Goal: Task Accomplishment & Management: Use online tool/utility

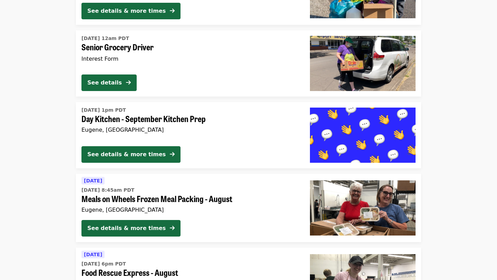
scroll to position [1093, 0]
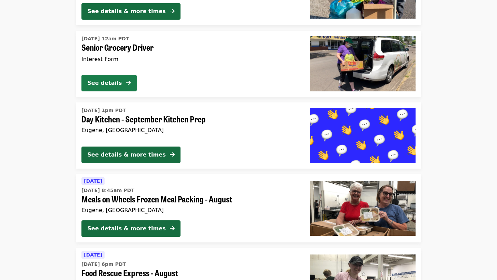
click at [101, 86] on div "See details" at bounding box center [104, 83] width 35 height 8
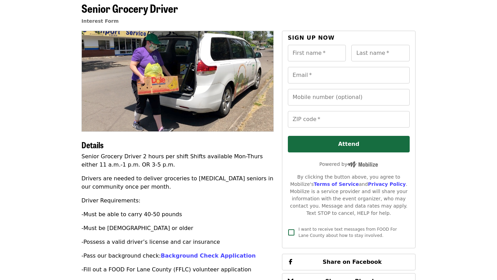
scroll to position [35, 0]
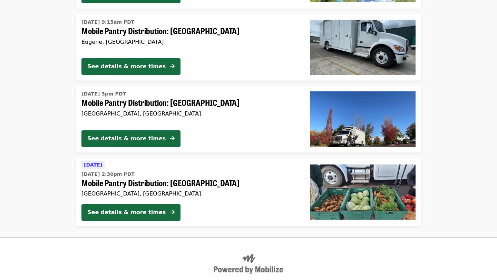
scroll to position [1838, 0]
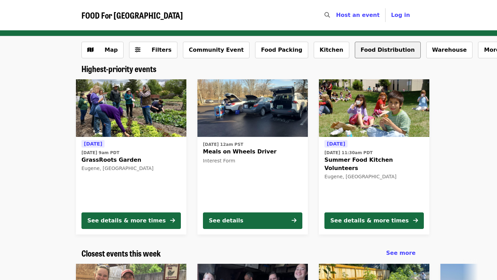
click at [367, 54] on button "Food Distribution" at bounding box center [388, 50] width 66 height 17
